Goal: Task Accomplishment & Management: Manage account settings

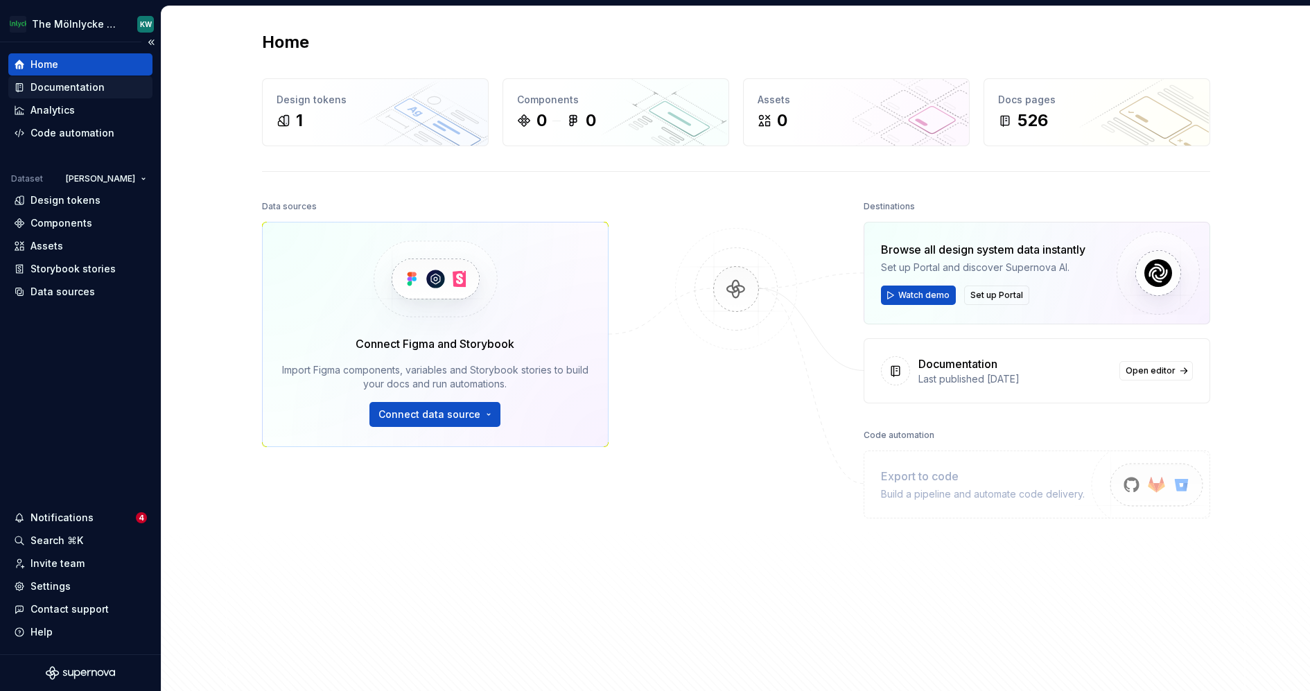
click at [73, 89] on div "Documentation" at bounding box center [67, 87] width 74 height 14
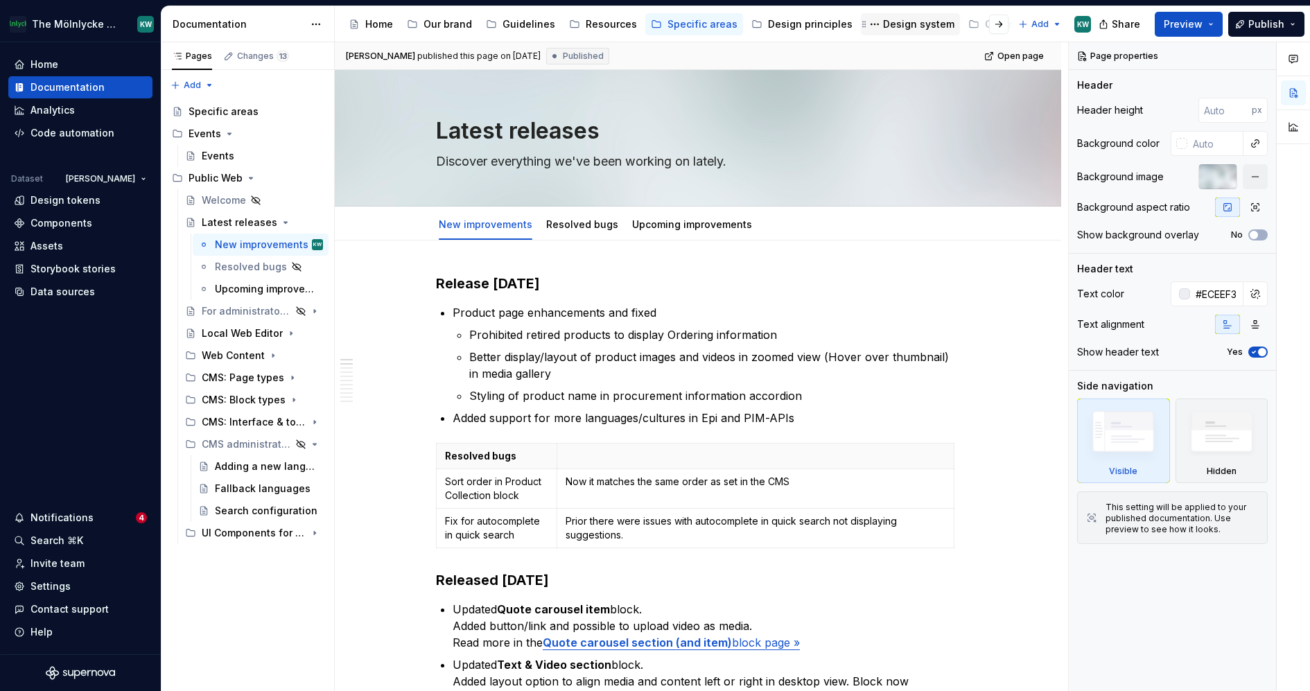
click at [900, 22] on div "Design system" at bounding box center [918, 24] width 71 height 14
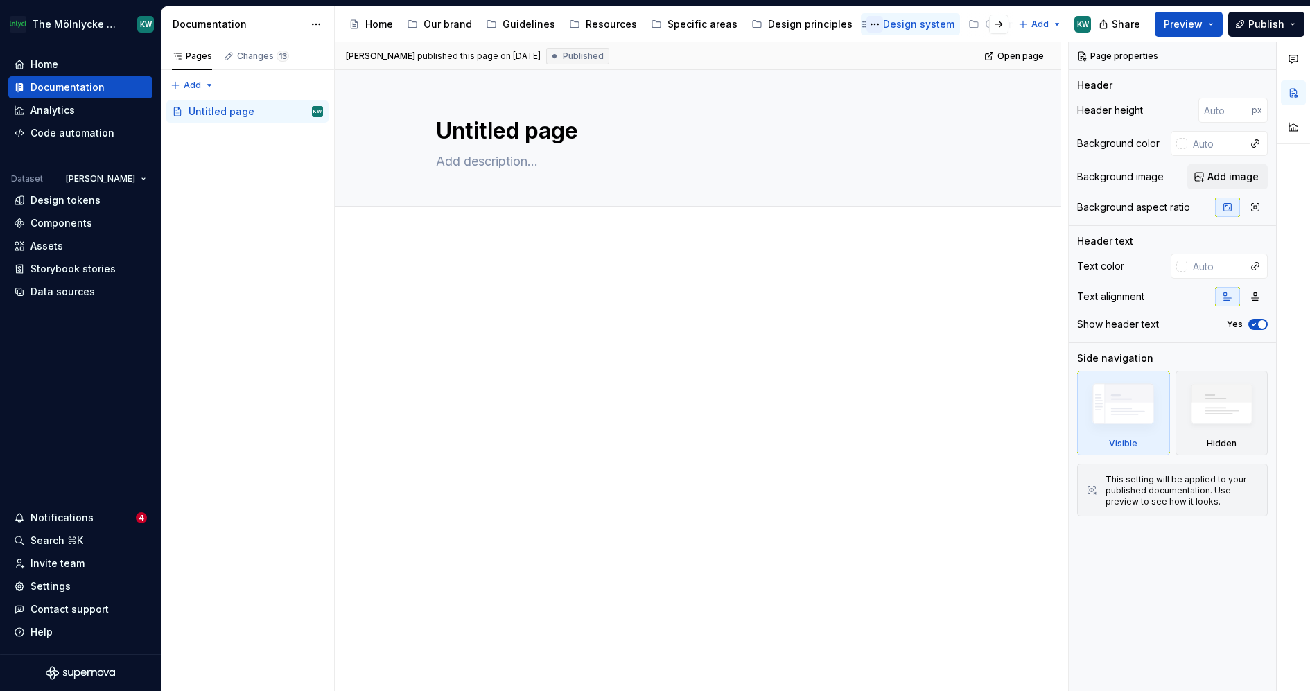
click at [866, 24] on button "Page tree" at bounding box center [874, 24] width 17 height 17
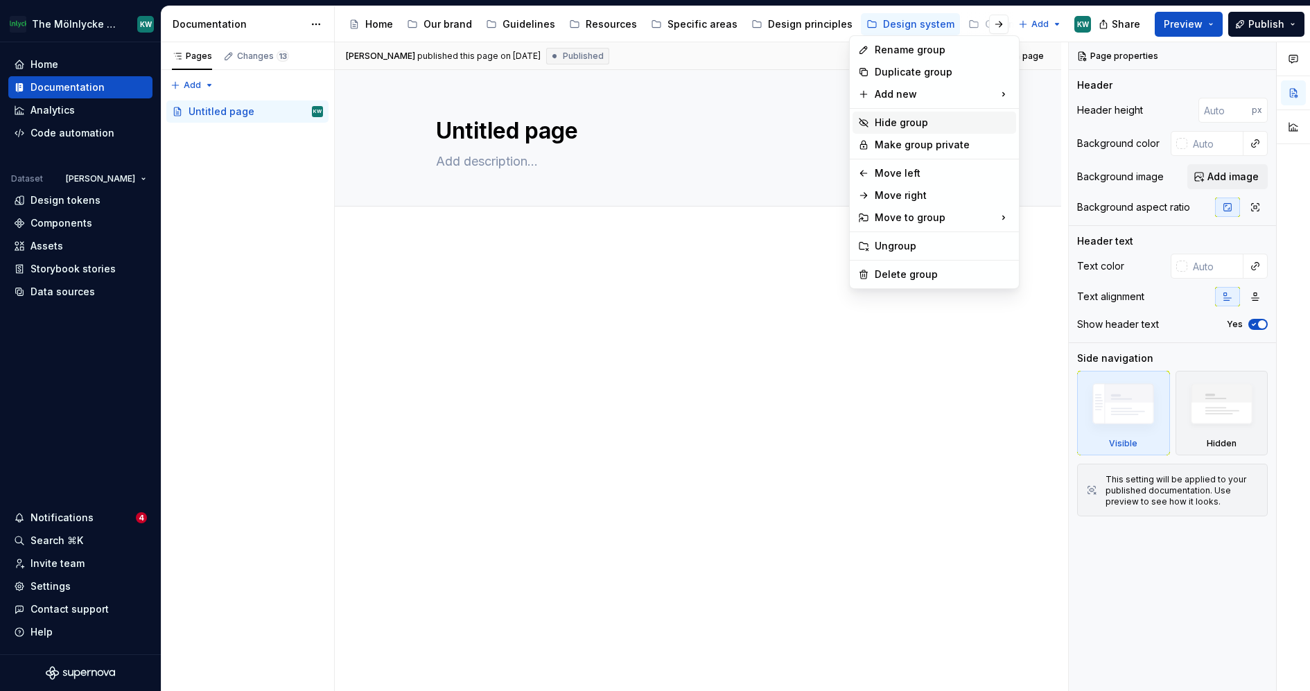
click at [898, 123] on div "Hide group" at bounding box center [943, 123] width 136 height 14
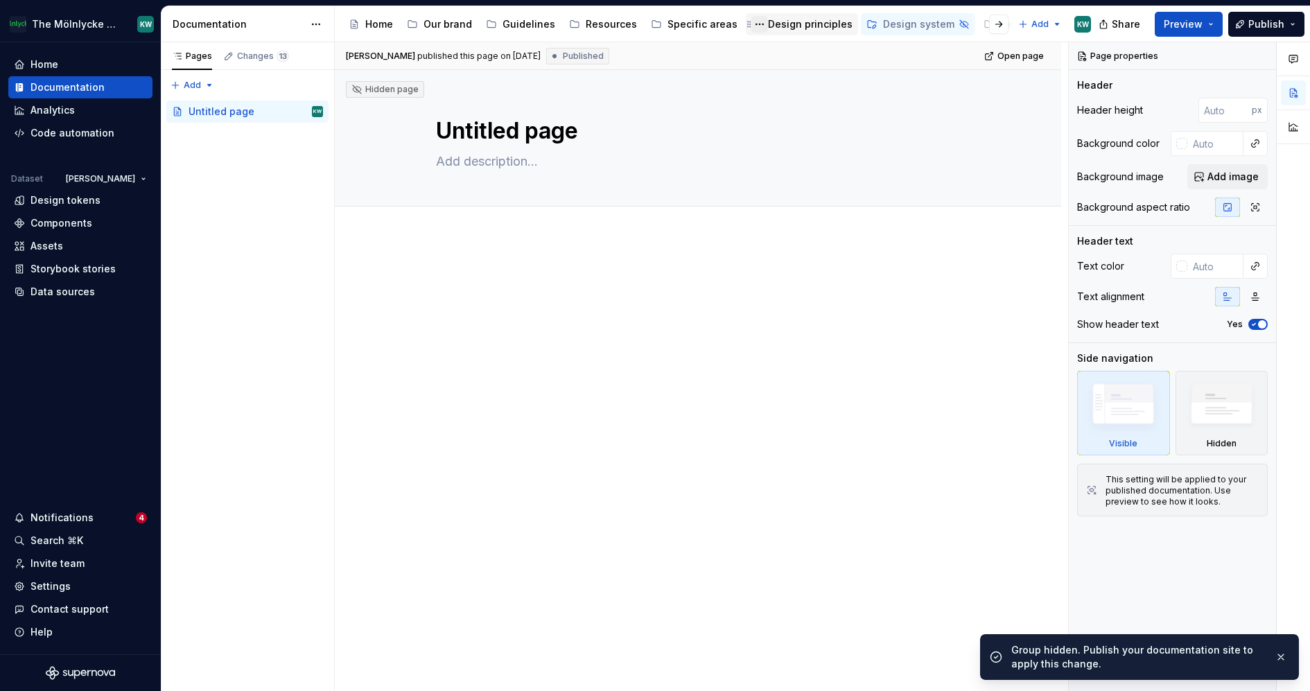
click at [751, 24] on button "Page tree" at bounding box center [759, 24] width 17 height 17
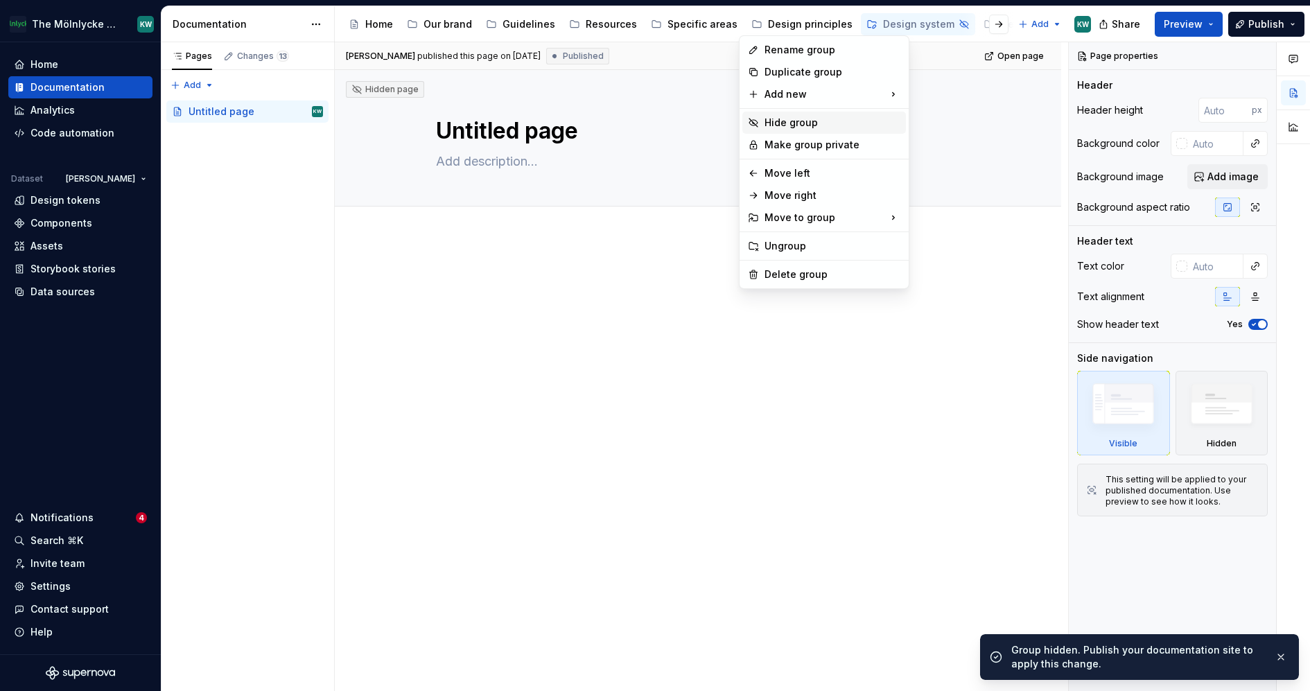
click at [778, 122] on div "Hide group" at bounding box center [832, 123] width 136 height 14
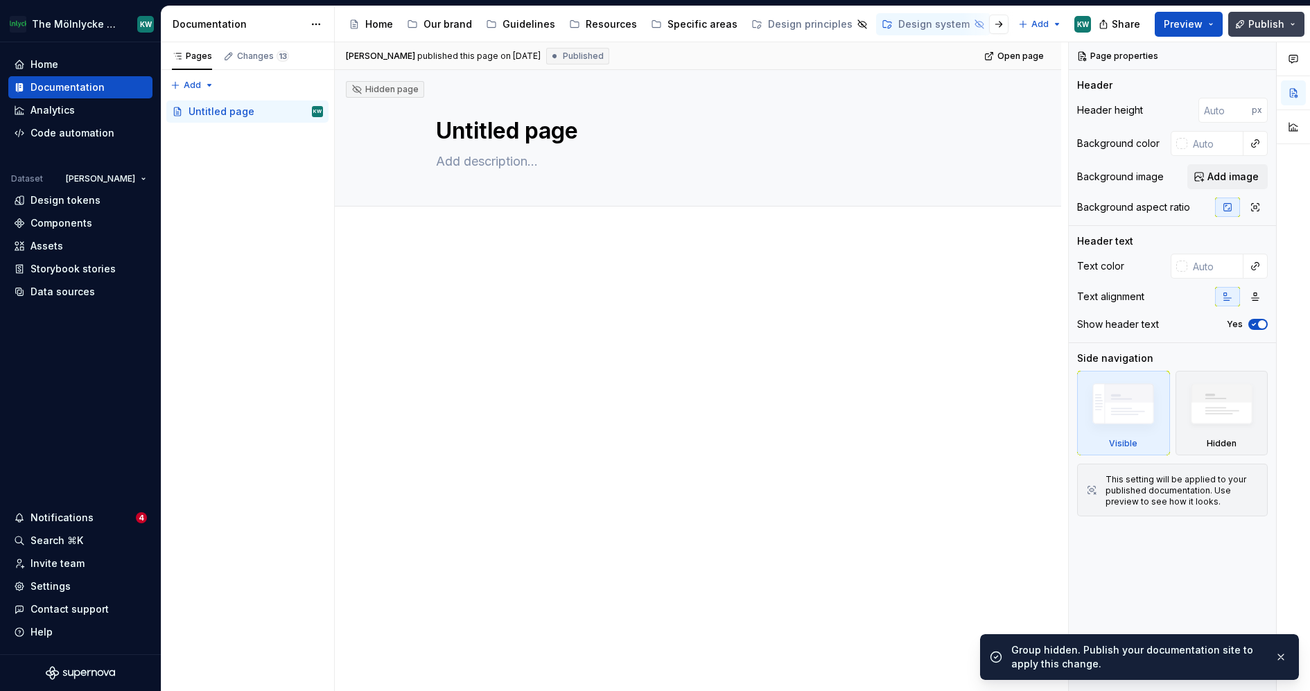
click at [1261, 25] on span "Publish" at bounding box center [1266, 24] width 36 height 14
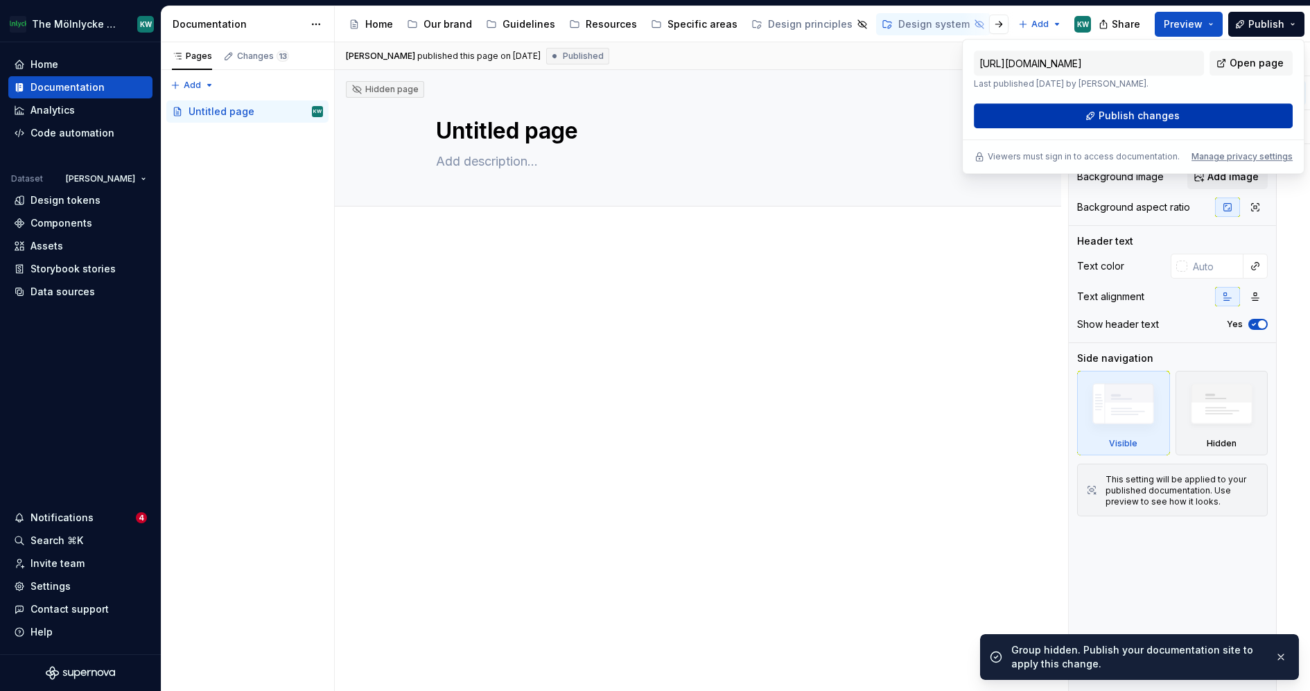
click at [1175, 114] on span "Publish changes" at bounding box center [1138, 116] width 81 height 14
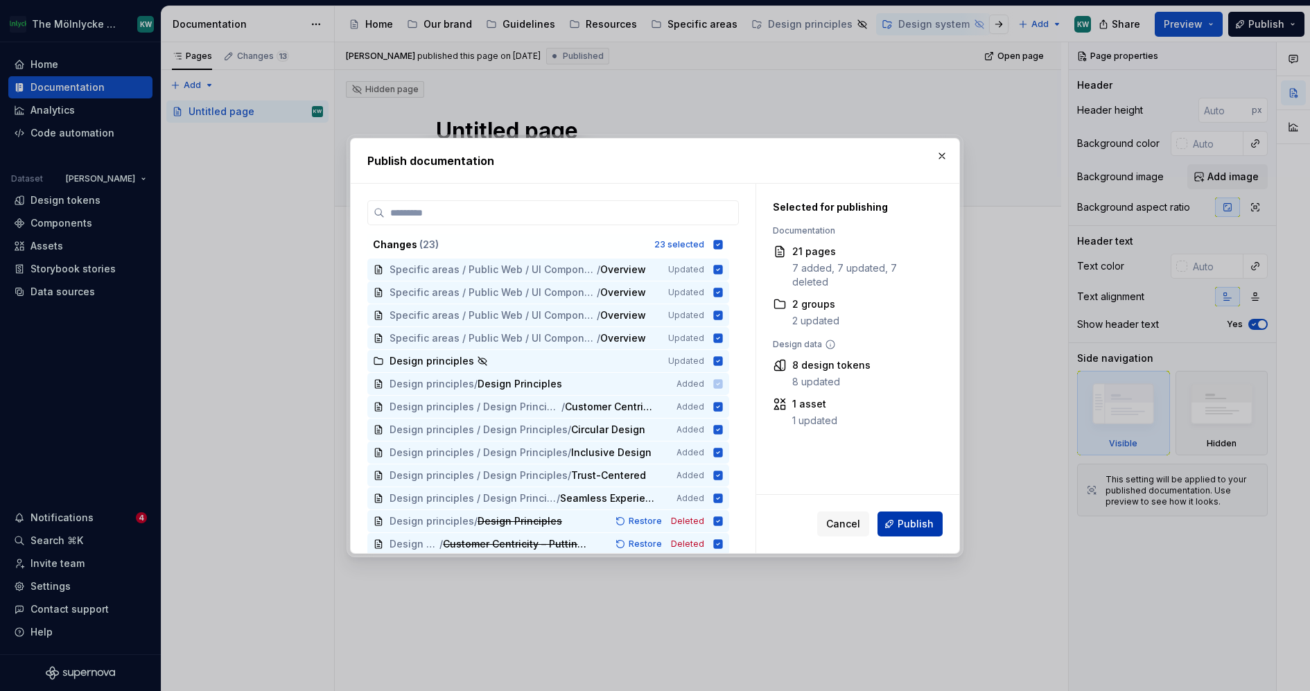
click at [911, 520] on span "Publish" at bounding box center [915, 524] width 36 height 14
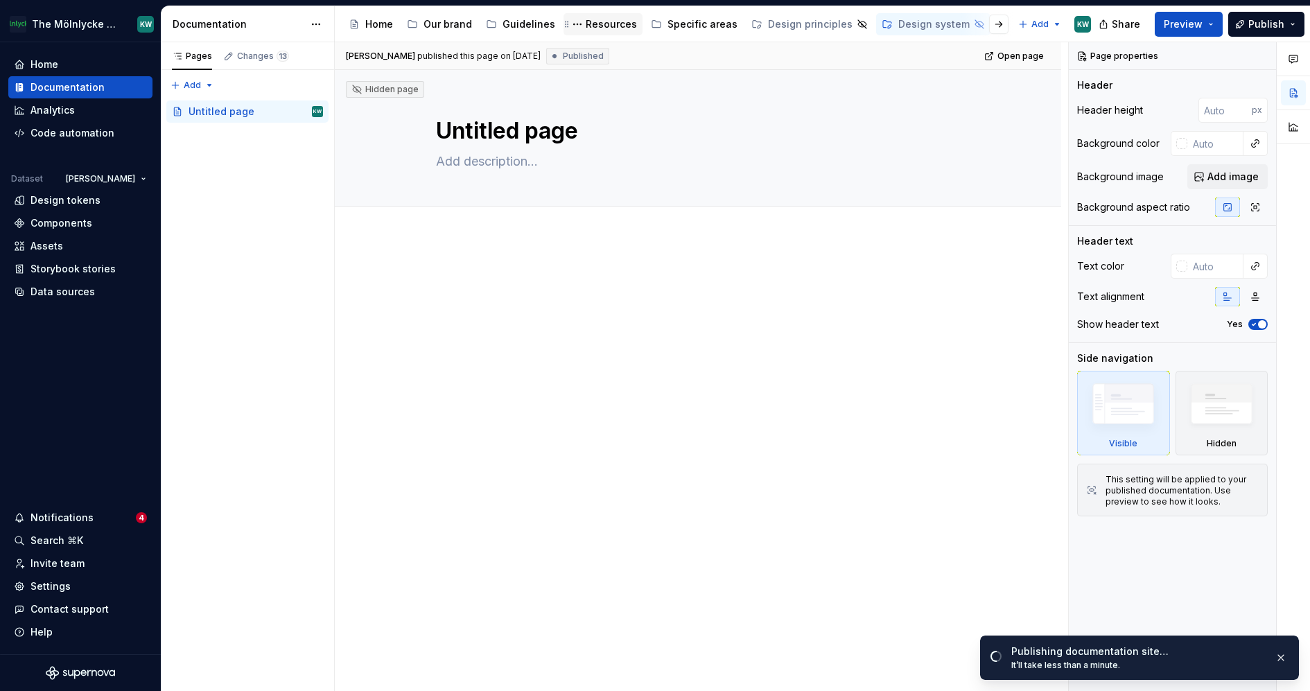
click at [586, 24] on div "Resources" at bounding box center [611, 24] width 51 height 14
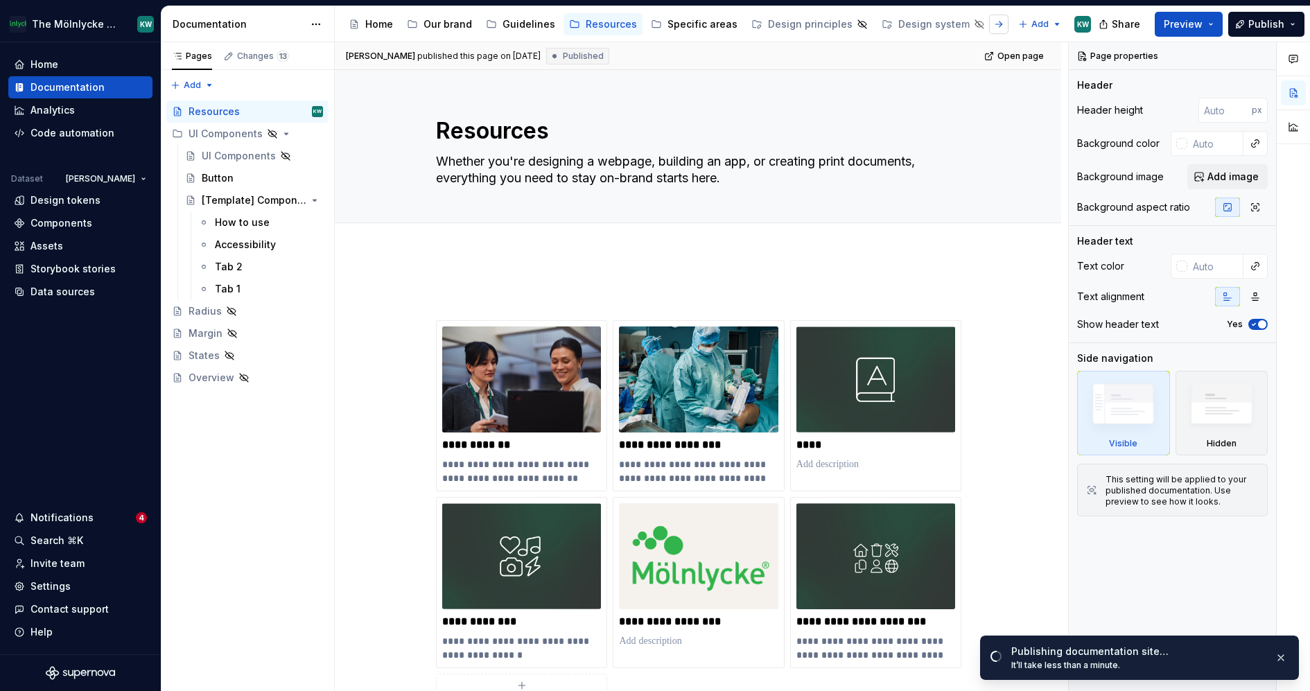
click at [997, 17] on button "button" at bounding box center [998, 24] width 19 height 19
click at [569, 19] on div "To add later" at bounding box center [598, 24] width 59 height 14
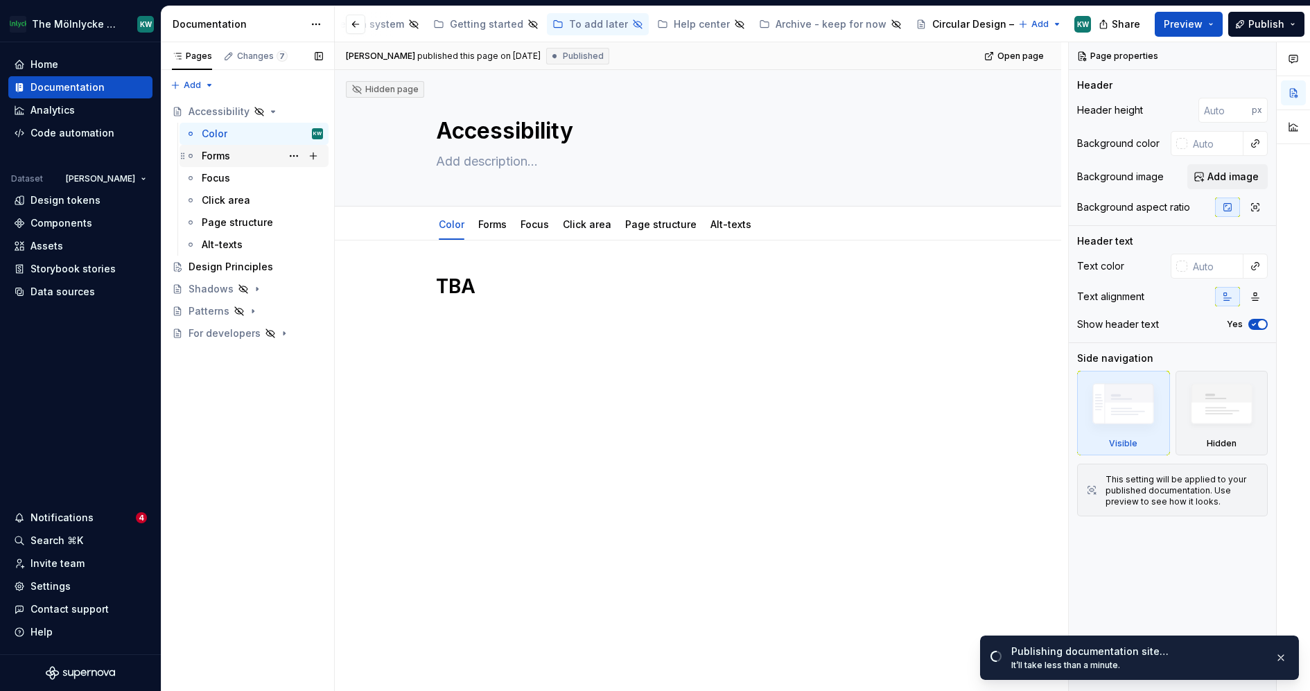
click at [245, 152] on div "Forms" at bounding box center [262, 155] width 121 height 19
click at [243, 181] on div "Focus" at bounding box center [262, 177] width 121 height 19
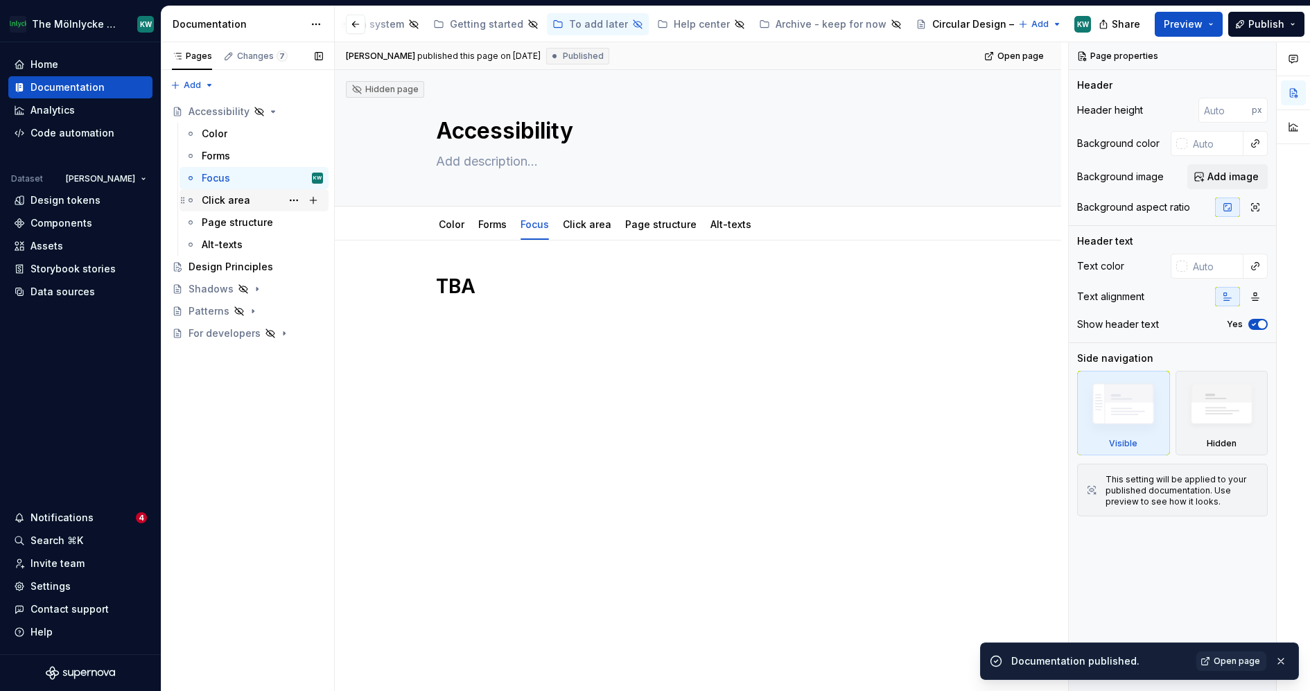
click at [243, 204] on div "Click area" at bounding box center [226, 200] width 49 height 14
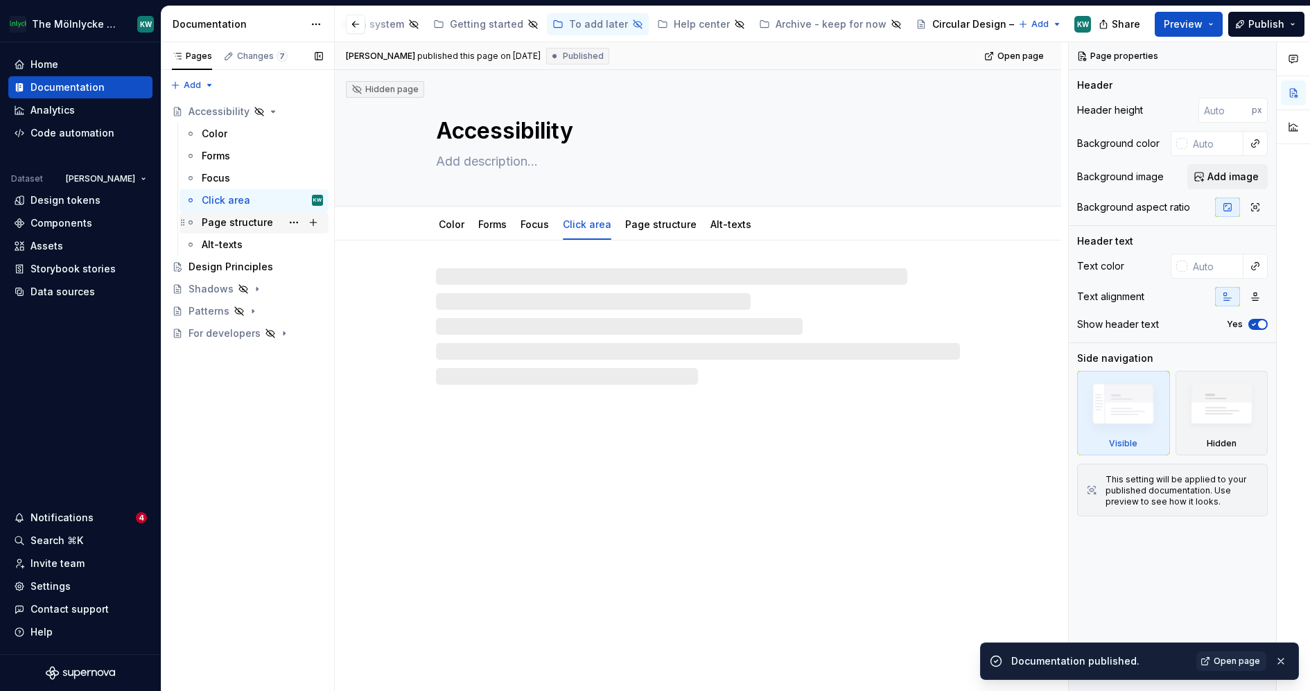
click at [243, 221] on div "Page structure" at bounding box center [237, 223] width 71 height 14
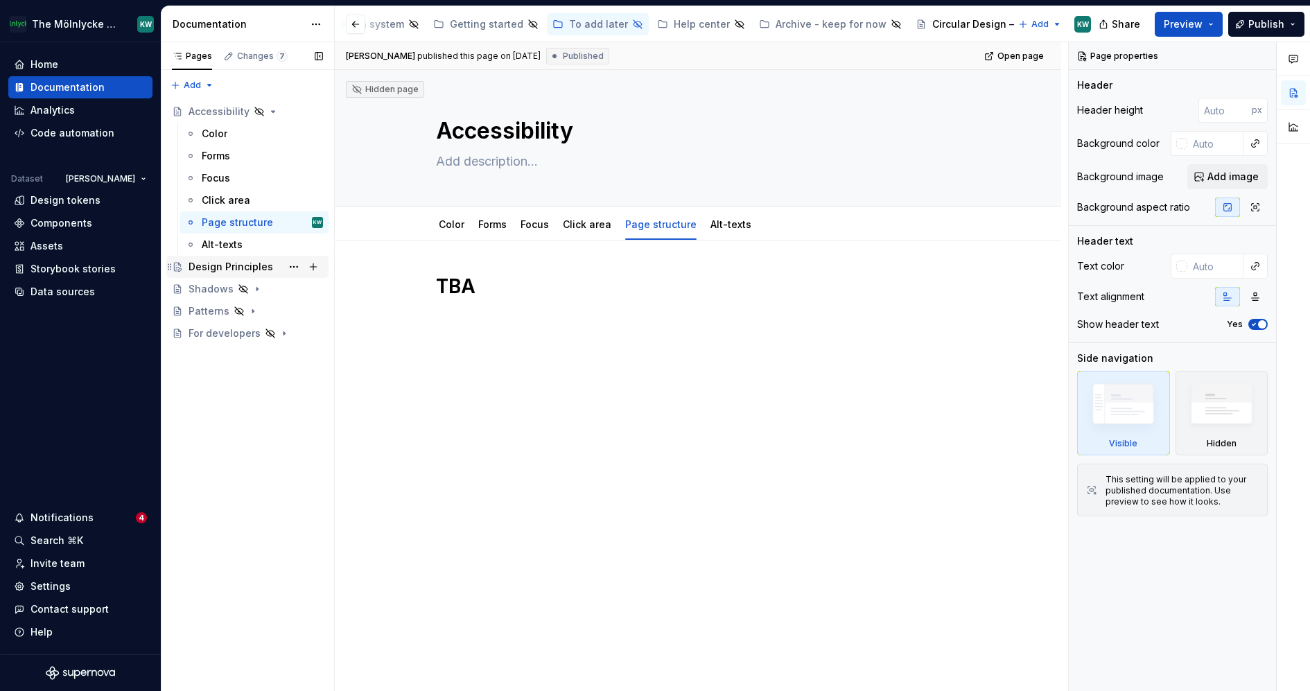
click at [244, 268] on div "Design Principles" at bounding box center [230, 267] width 85 height 14
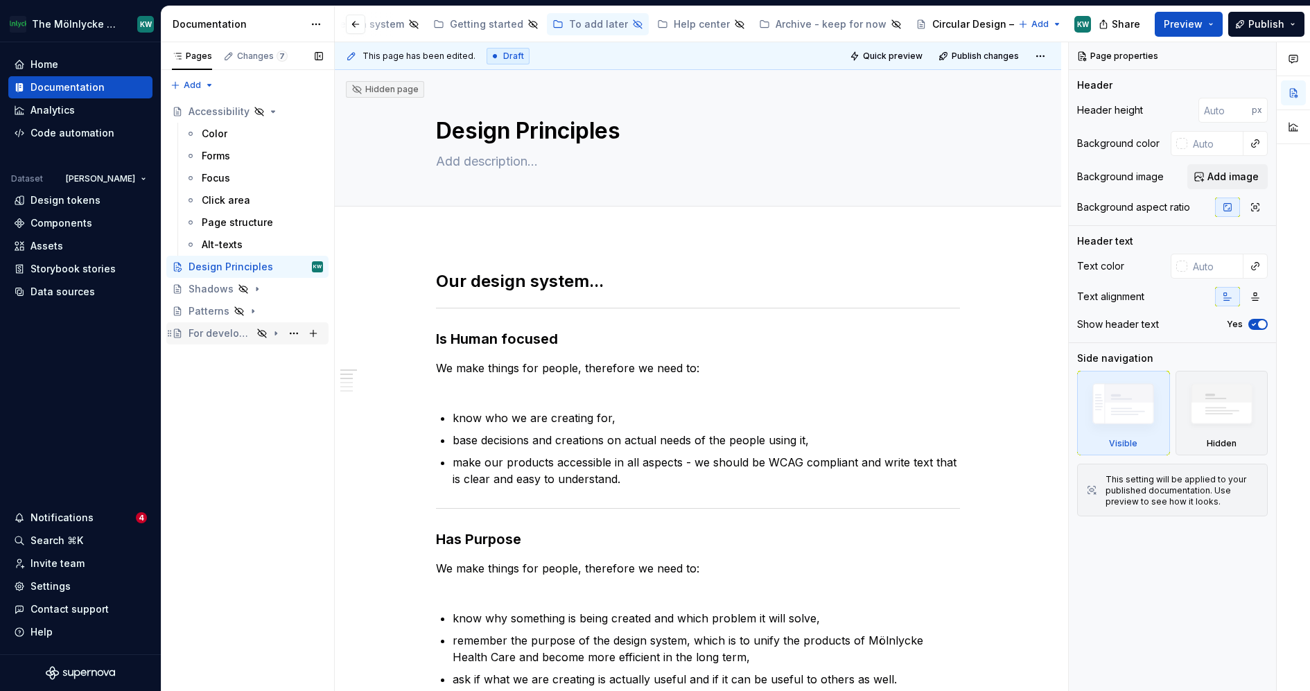
click at [222, 322] on div "For developers" at bounding box center [247, 333] width 162 height 22
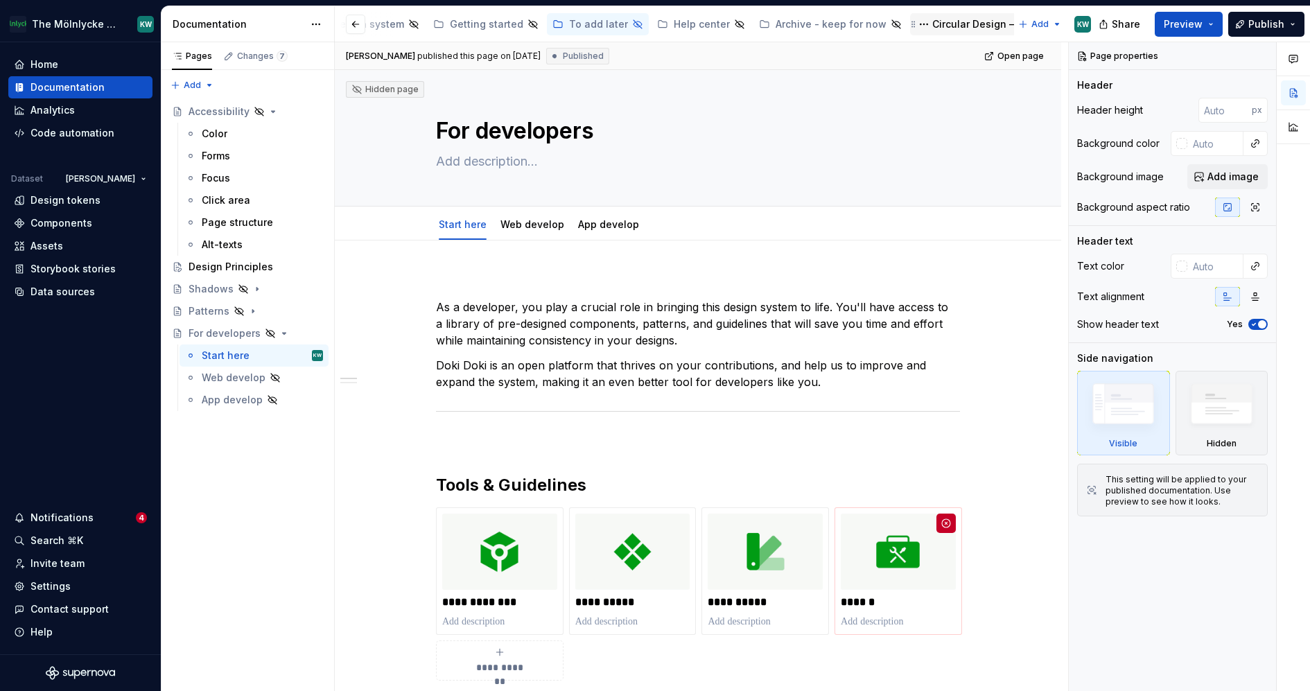
click at [993, 24] on div "Circular Design – for People, Planet & Future" at bounding box center [989, 24] width 114 height 14
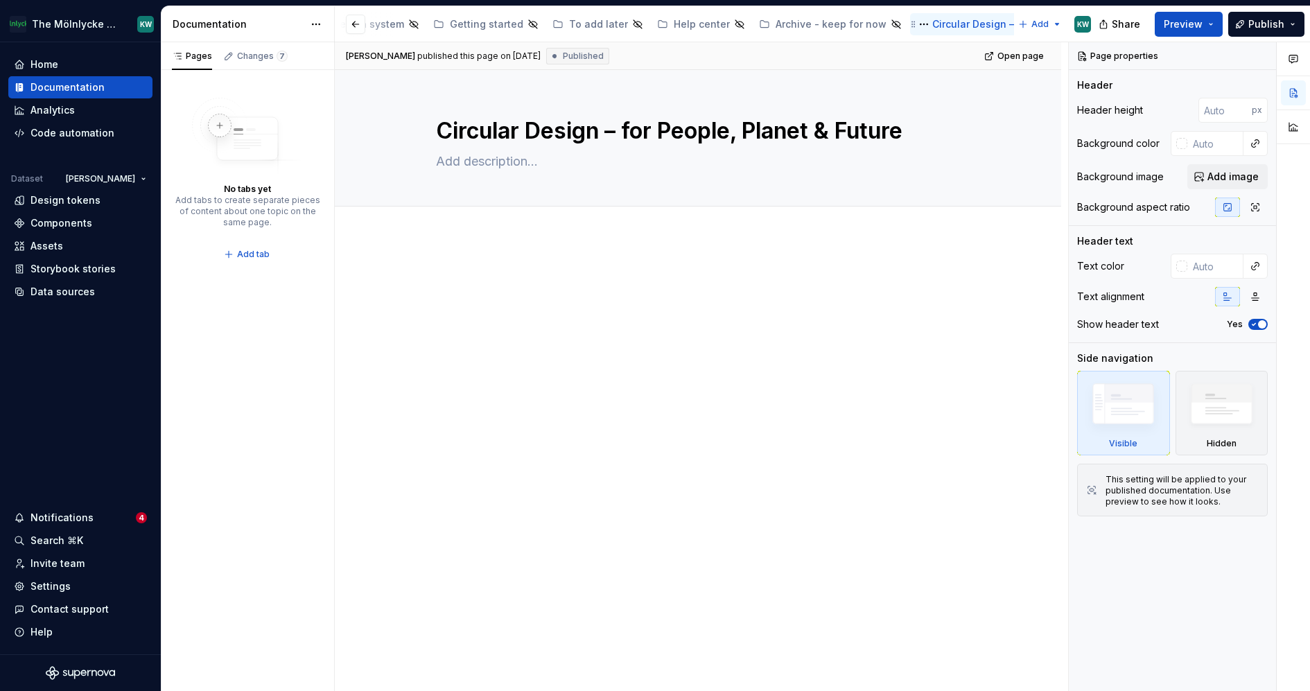
click at [1003, 25] on div "Circular Design – for People, Planet & Future" at bounding box center [989, 24] width 114 height 14
click at [915, 24] on button "Page tree" at bounding box center [923, 24] width 17 height 17
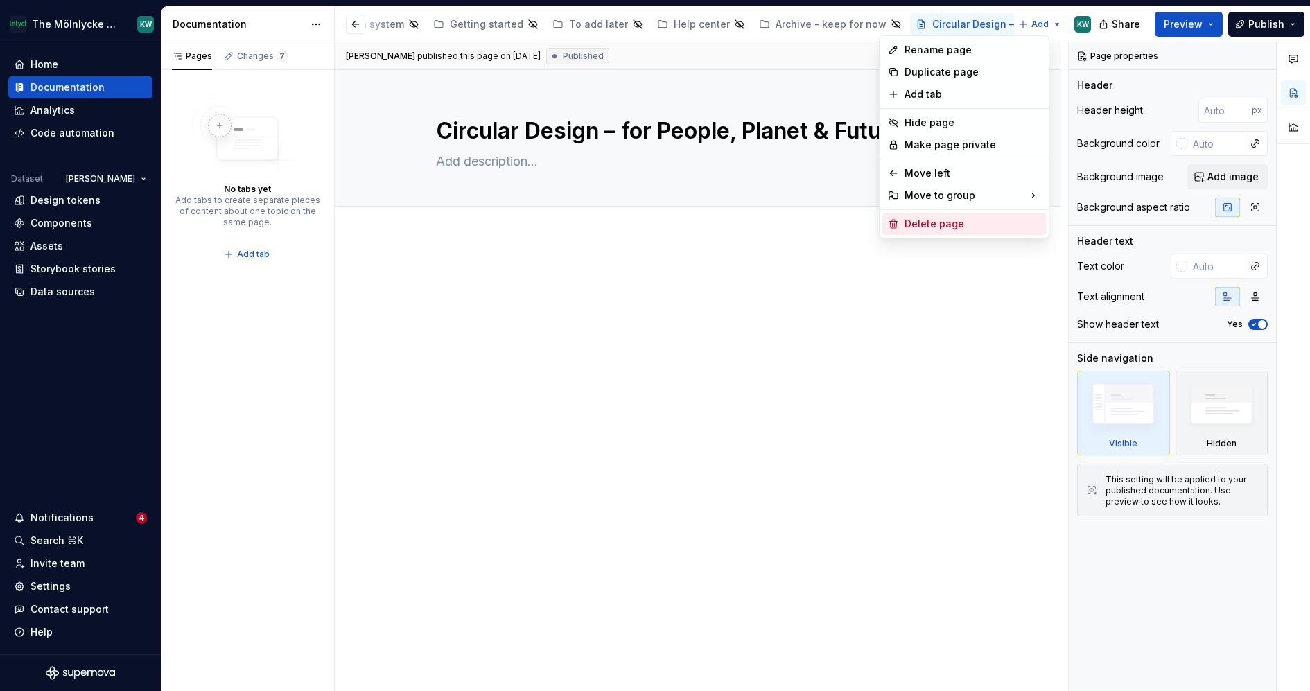
click at [938, 225] on div "Delete page" at bounding box center [972, 224] width 136 height 14
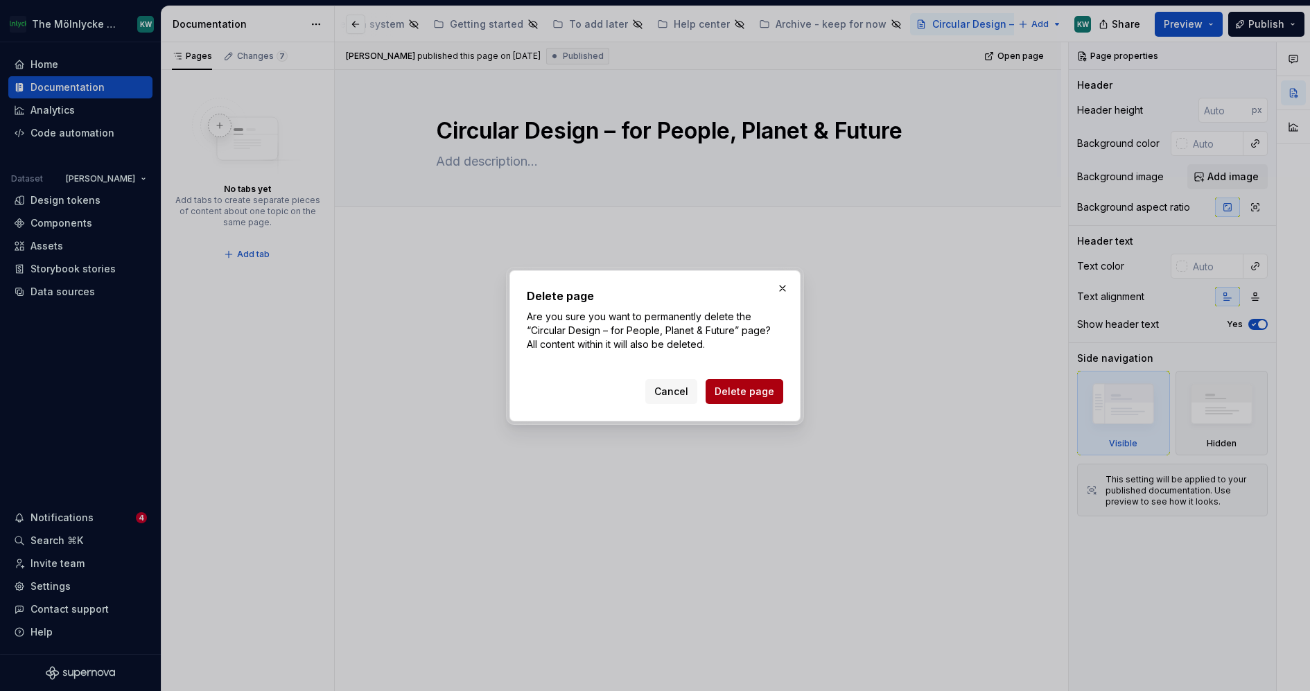
click at [752, 391] on span "Delete page" at bounding box center [744, 392] width 60 height 14
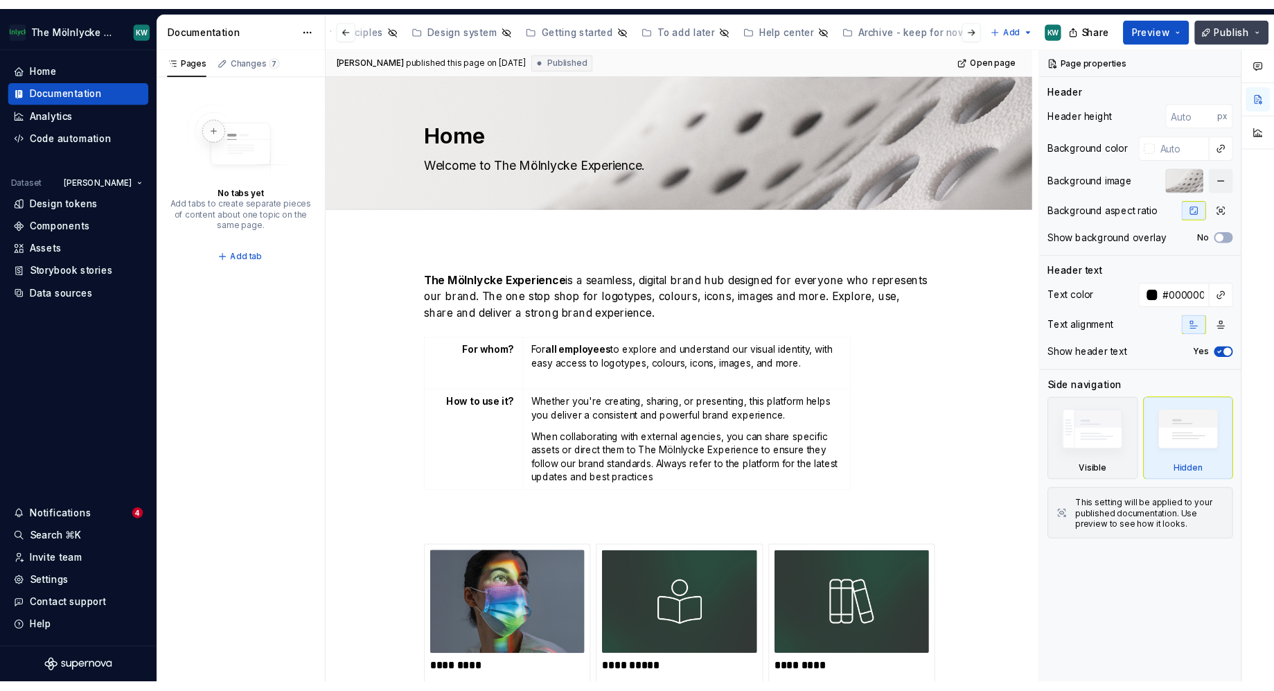
scroll to position [0, 420]
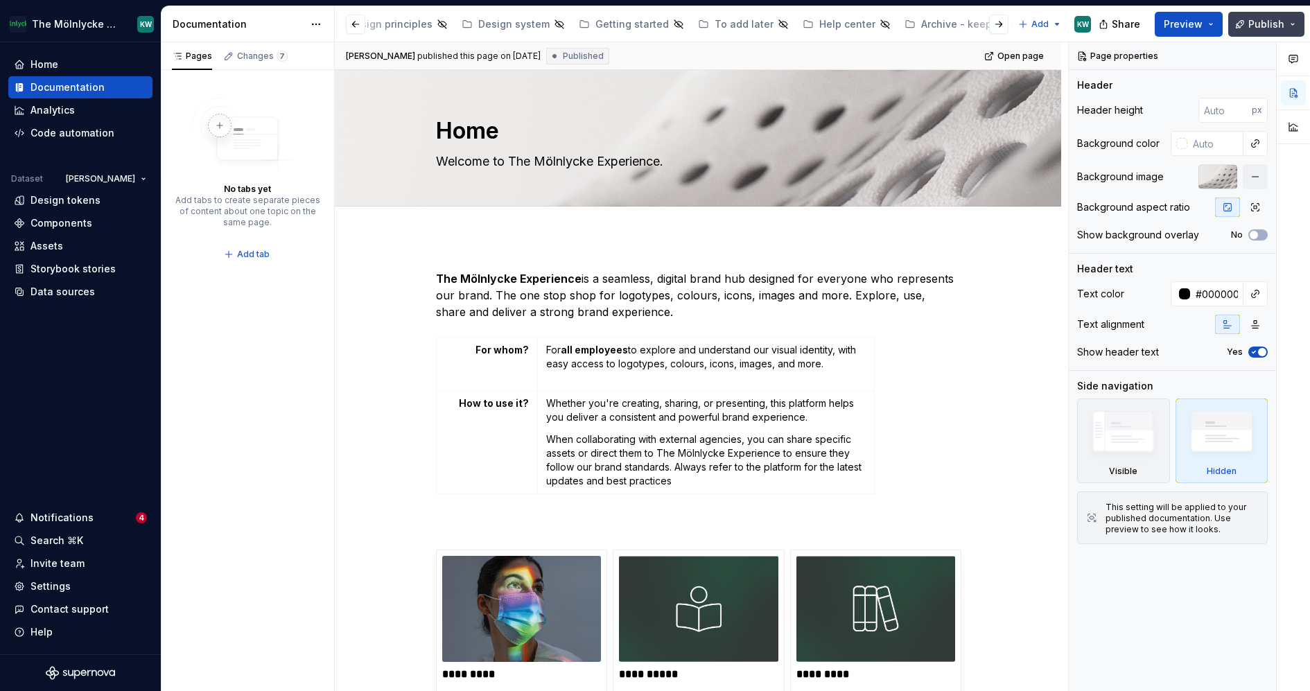
click at [1239, 26] on button "Publish" at bounding box center [1266, 24] width 76 height 25
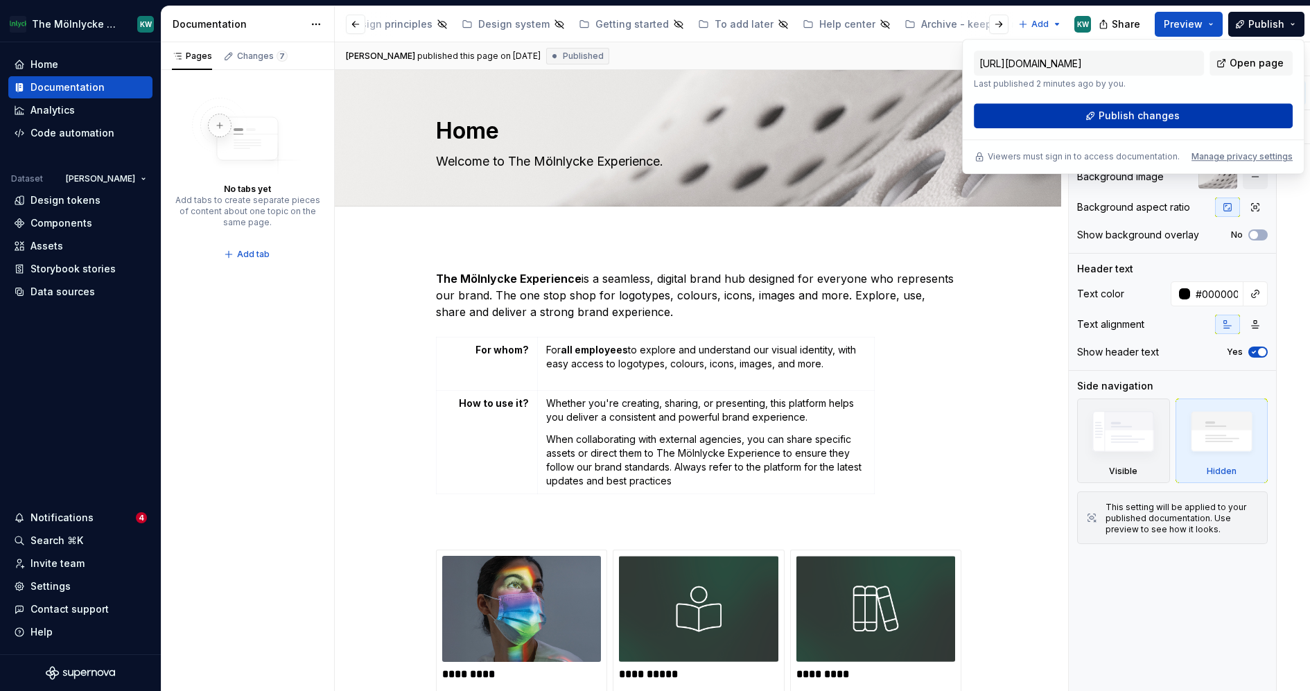
click at [1166, 112] on span "Publish changes" at bounding box center [1138, 116] width 81 height 14
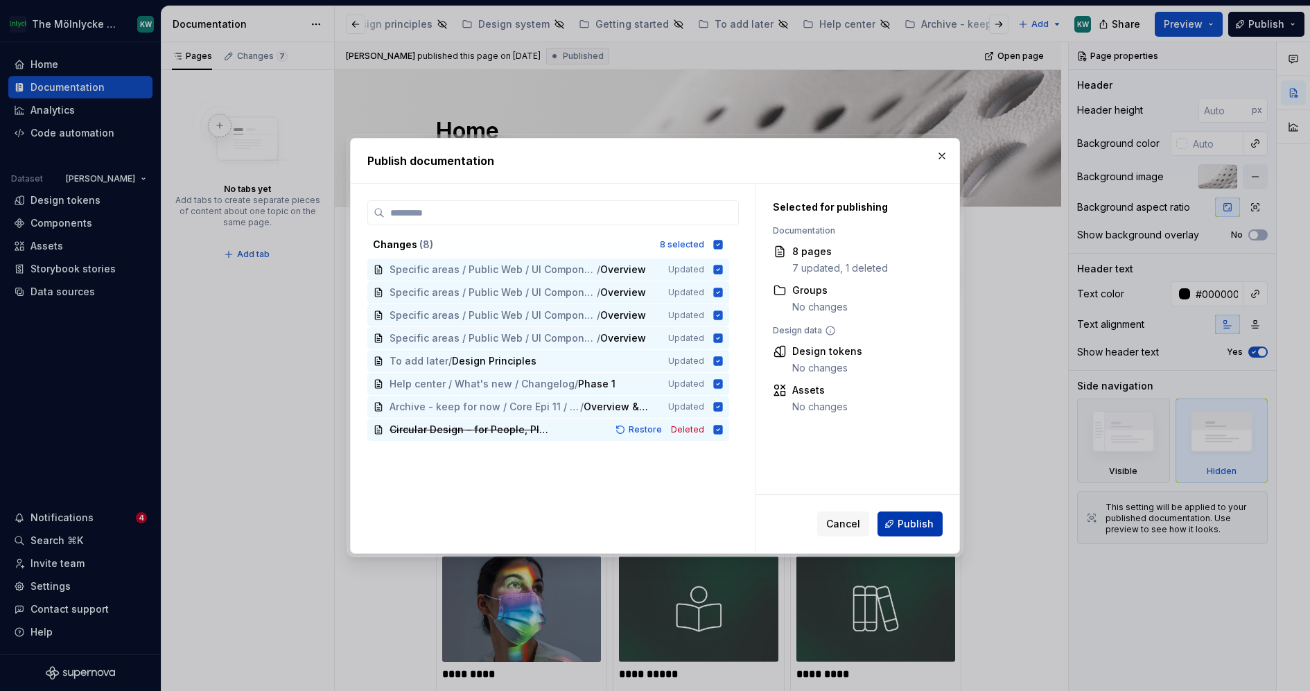
click at [897, 523] on button "Publish" at bounding box center [909, 523] width 65 height 25
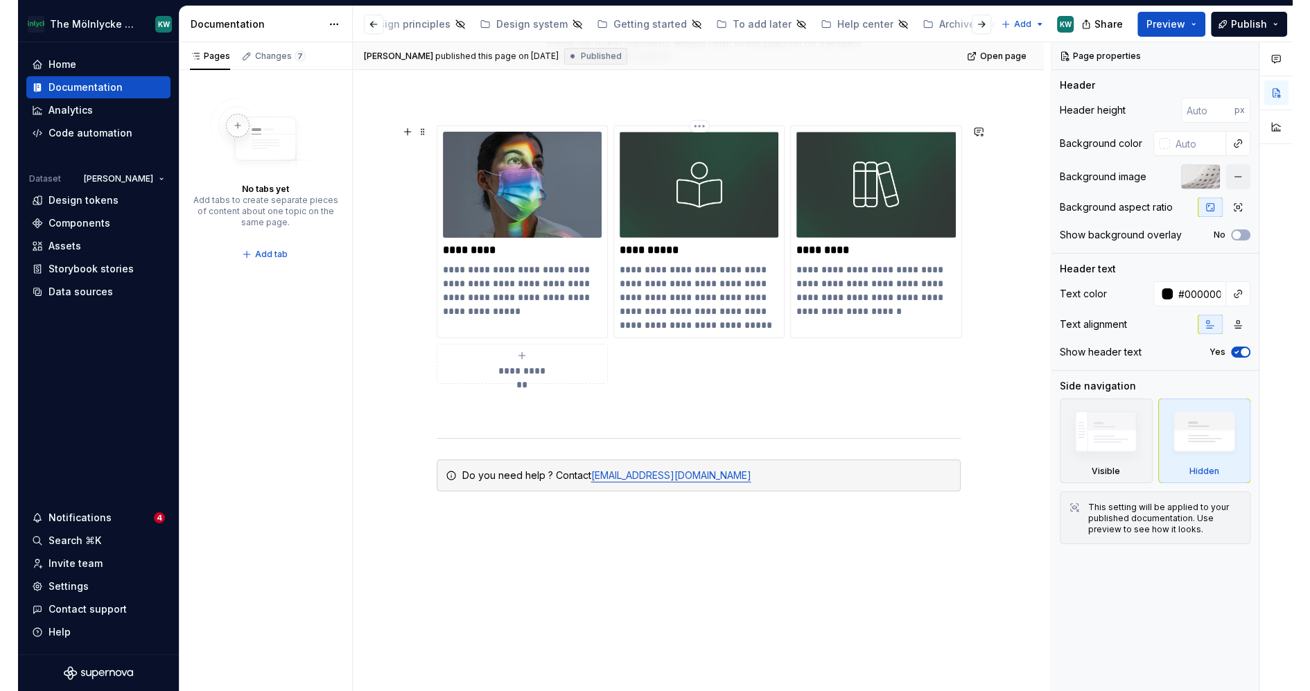
scroll to position [439, 0]
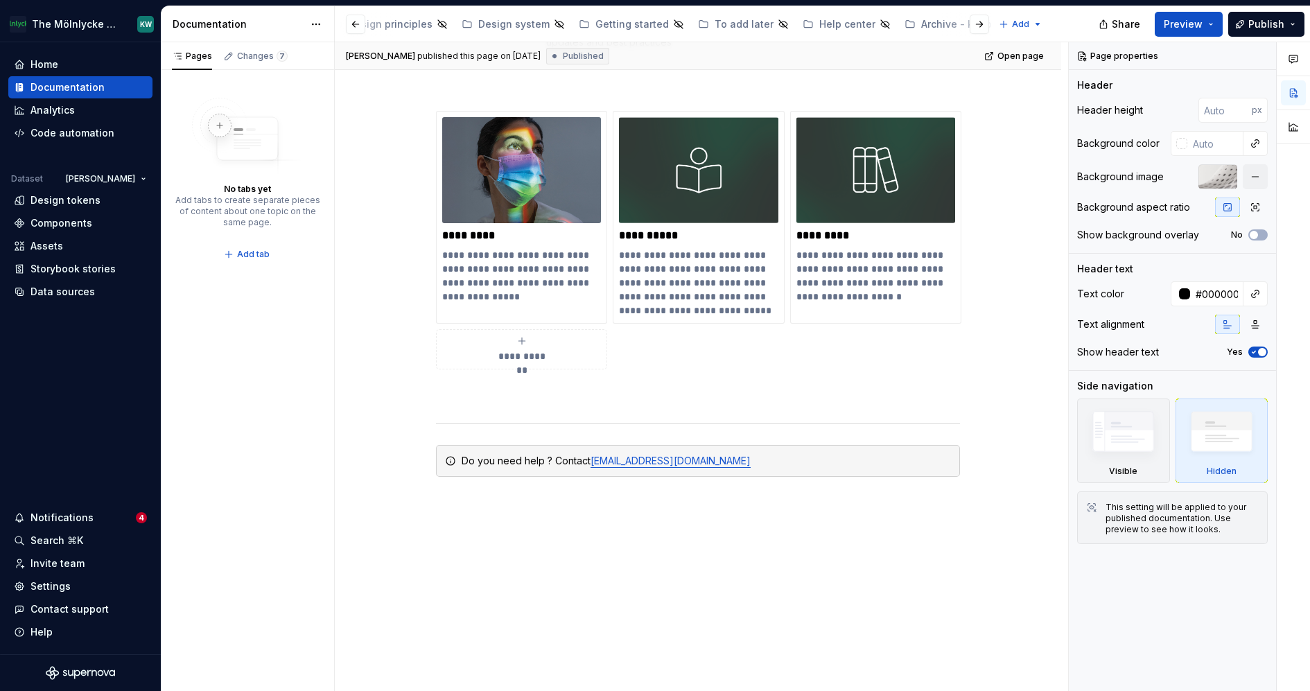
type textarea "*"
